Goal: Navigation & Orientation: Understand site structure

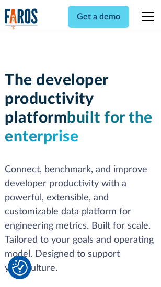
scroll to position [157, 0]
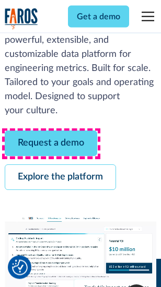
click at [51, 144] on link "Request a demo" at bounding box center [51, 144] width 92 height 26
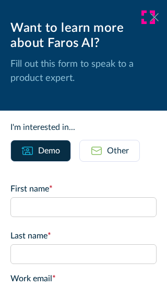
click at [150, 17] on icon at bounding box center [154, 17] width 8 height 8
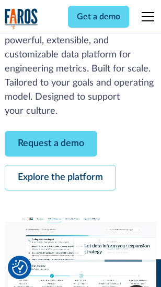
scroll to position [191, 0]
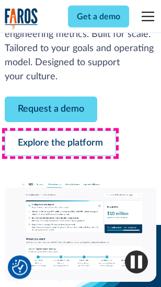
click at [60, 144] on link "Explore the platform" at bounding box center [60, 144] width 111 height 26
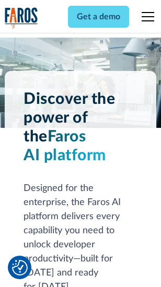
scroll to position [7944, 0]
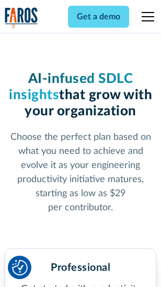
scroll to position [1656, 0]
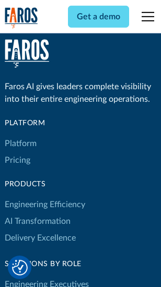
click at [20, 143] on link "Platform" at bounding box center [21, 143] width 32 height 17
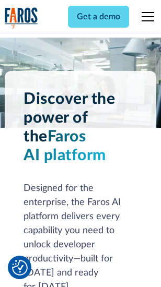
scroll to position [8279, 0]
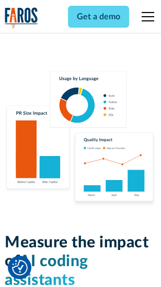
scroll to position [6512, 0]
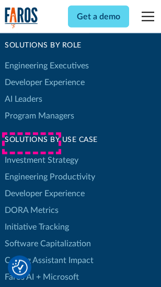
click at [31, 202] on link "DORA Metrics" at bounding box center [32, 210] width 54 height 17
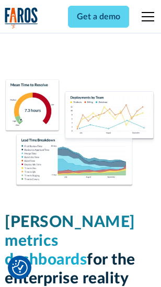
scroll to position [4619, 0]
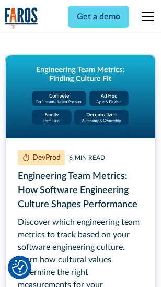
scroll to position [4748, 0]
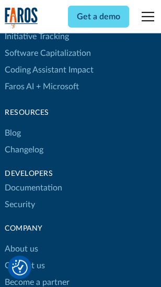
click at [24, 143] on link "Changelog" at bounding box center [24, 149] width 39 height 17
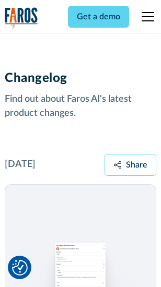
scroll to position [12786, 0]
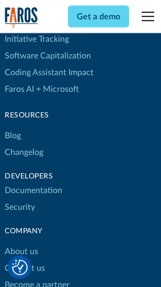
click at [21, 243] on link "About us" at bounding box center [21, 251] width 33 height 17
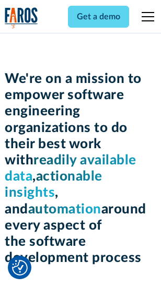
scroll to position [3609, 0]
